Goal: Information Seeking & Learning: Compare options

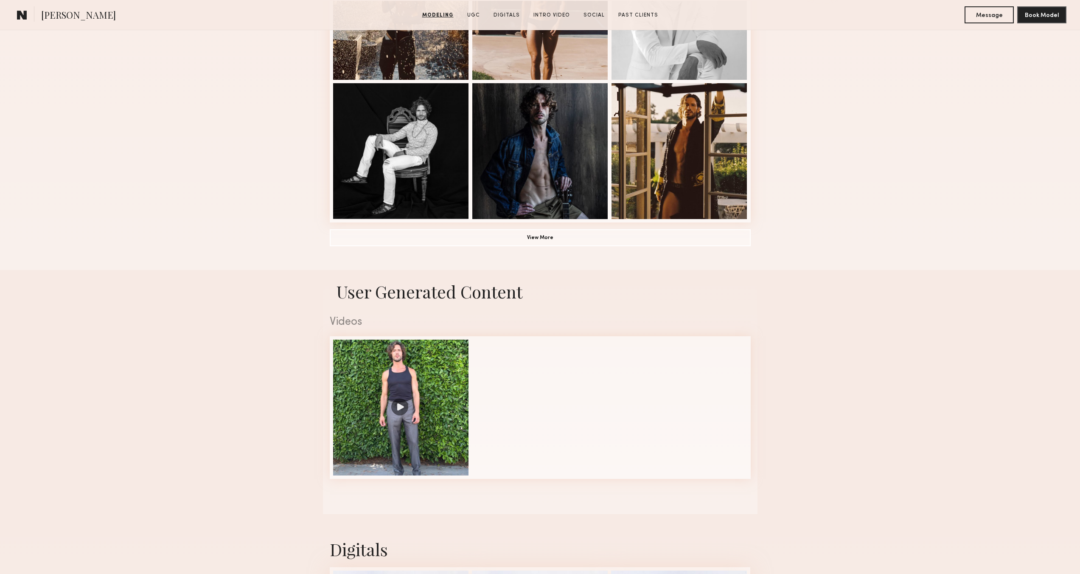
scroll to position [666, 0]
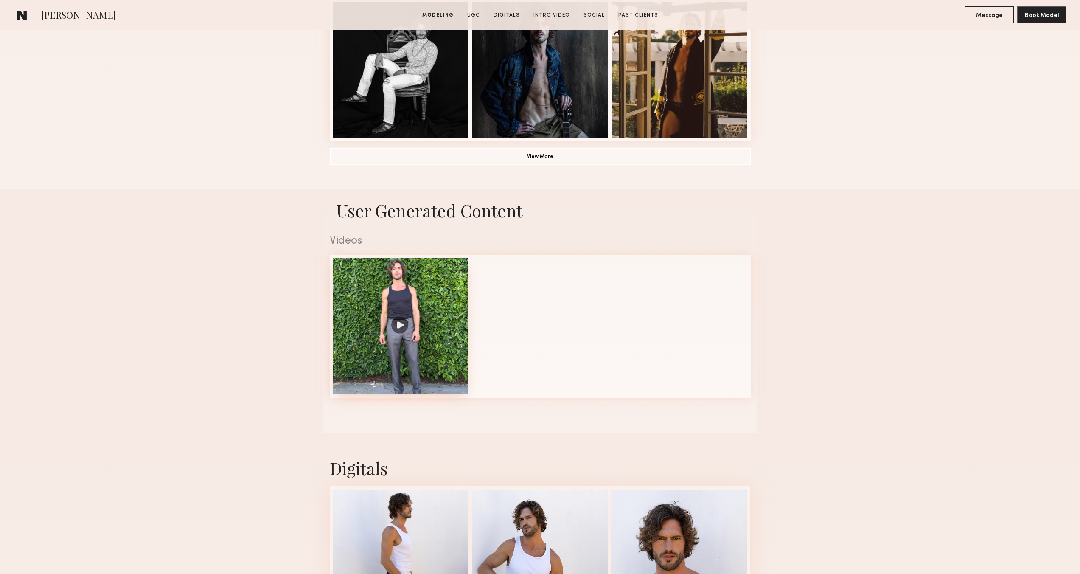
click at [399, 326] on div at bounding box center [401, 326] width 136 height 136
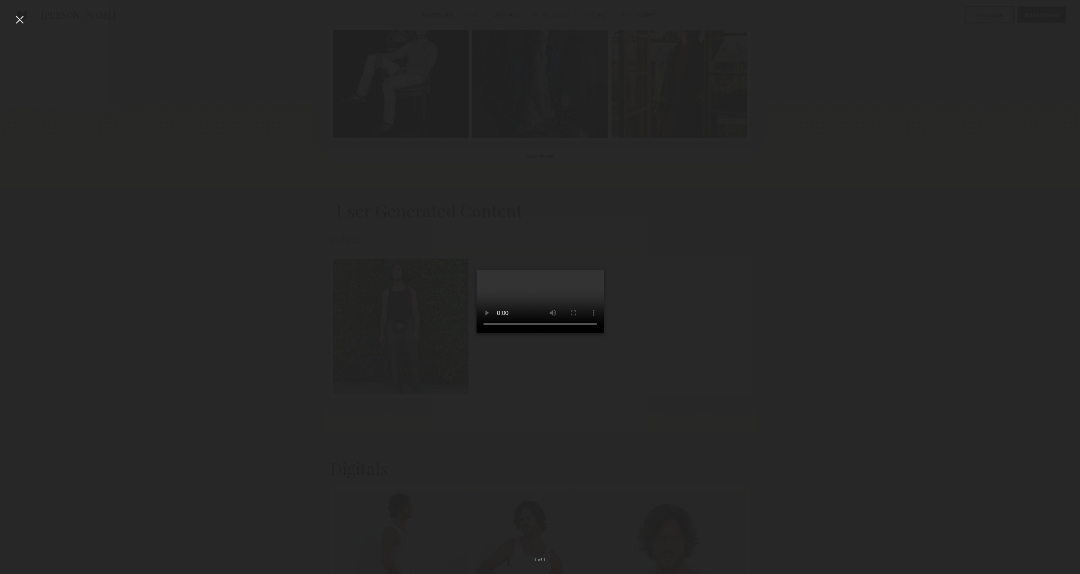
click at [510, 333] on video at bounding box center [540, 302] width 127 height 64
click at [718, 516] on div at bounding box center [540, 280] width 1080 height 533
drag, startPoint x: 726, startPoint y: 90, endPoint x: 558, endPoint y: 90, distance: 168.1
click at [726, 90] on div at bounding box center [540, 280] width 1080 height 533
click at [19, 19] on div at bounding box center [20, 20] width 14 height 14
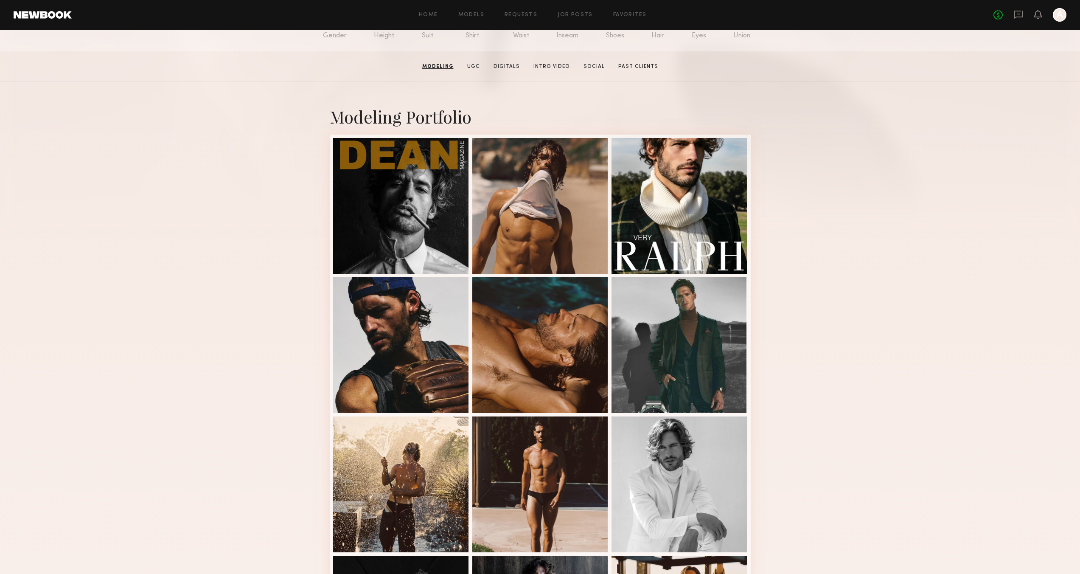
scroll to position [115, 0]
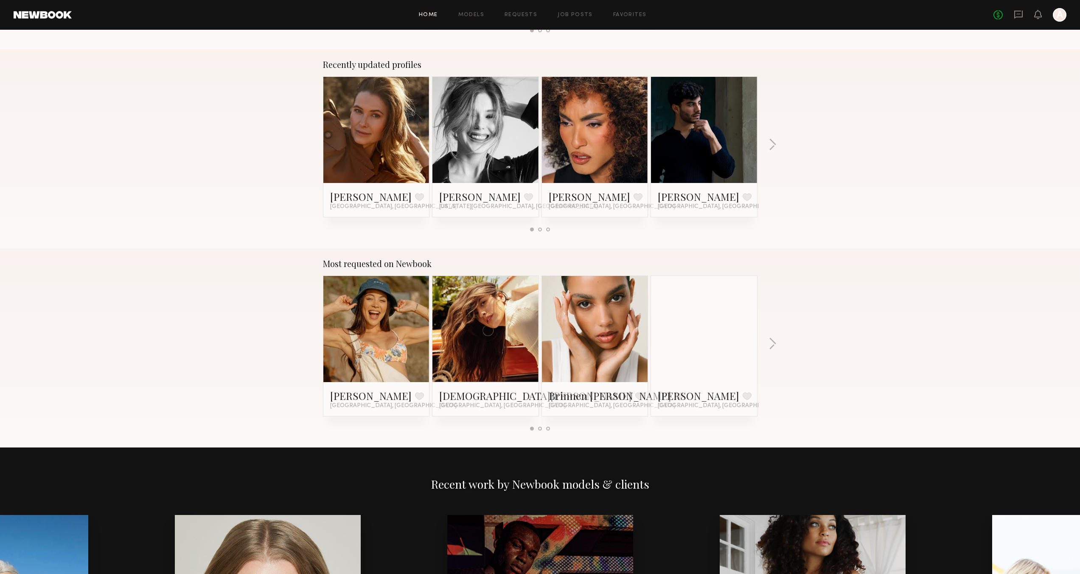
scroll to position [522, 0]
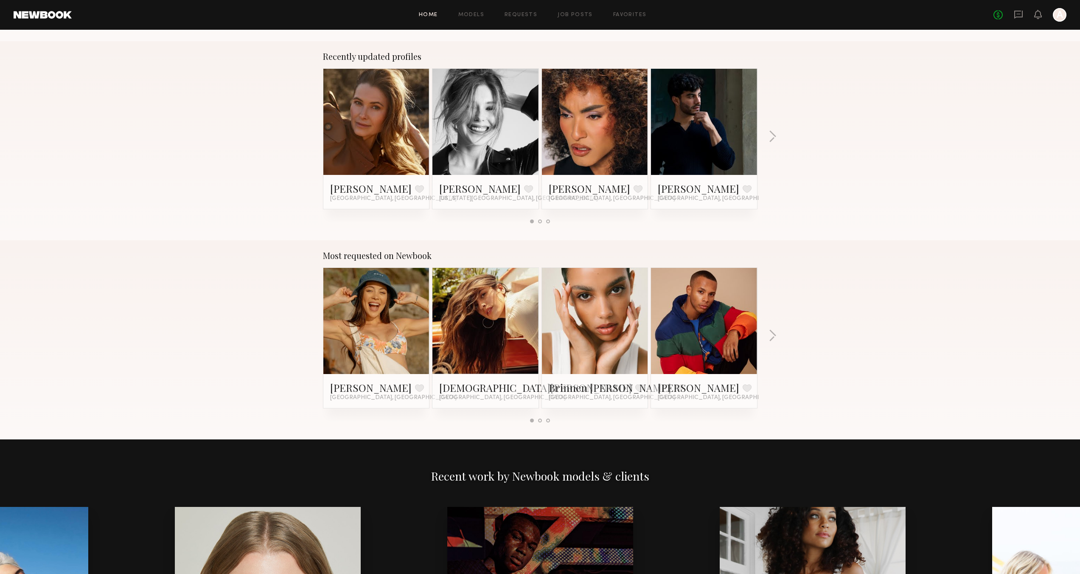
click at [708, 315] on link at bounding box center [704, 321] width 52 height 106
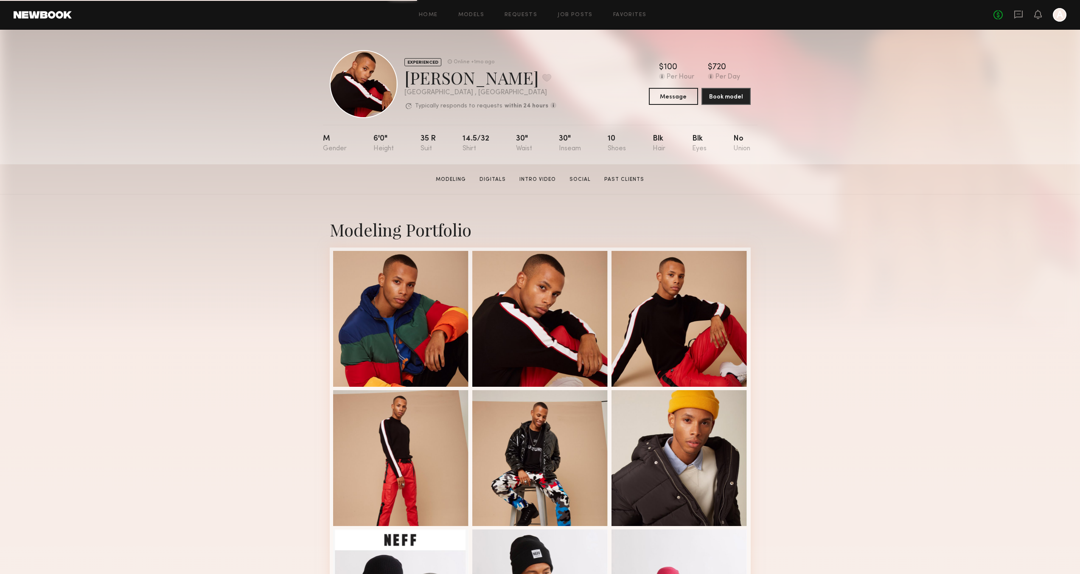
click at [42, 19] on header "Home Models Requests Job Posts Favorites Sign Out No fees up to $5,000 A" at bounding box center [540, 15] width 1080 height 30
click at [52, 17] on link at bounding box center [43, 15] width 58 height 8
